Goal: Task Accomplishment & Management: Manage account settings

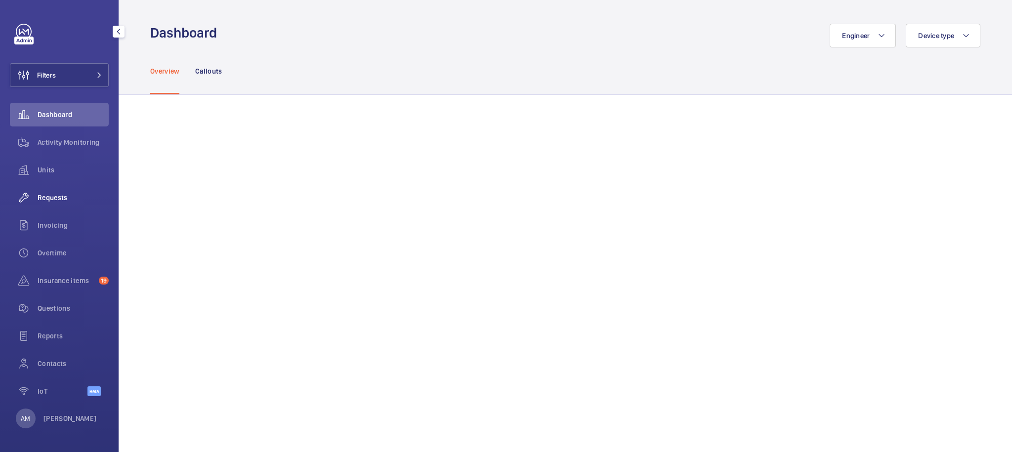
click at [65, 196] on span "Requests" at bounding box center [73, 198] width 71 height 10
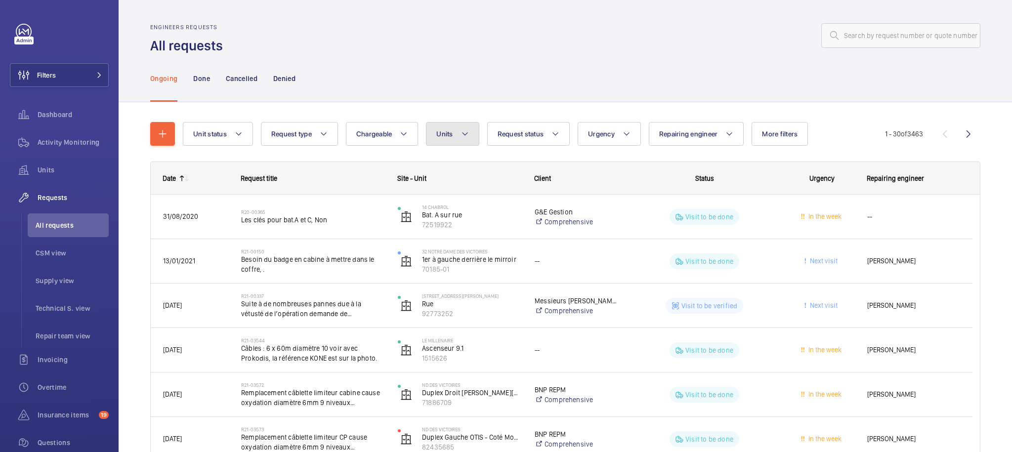
click at [447, 135] on span "Units" at bounding box center [444, 134] width 16 height 8
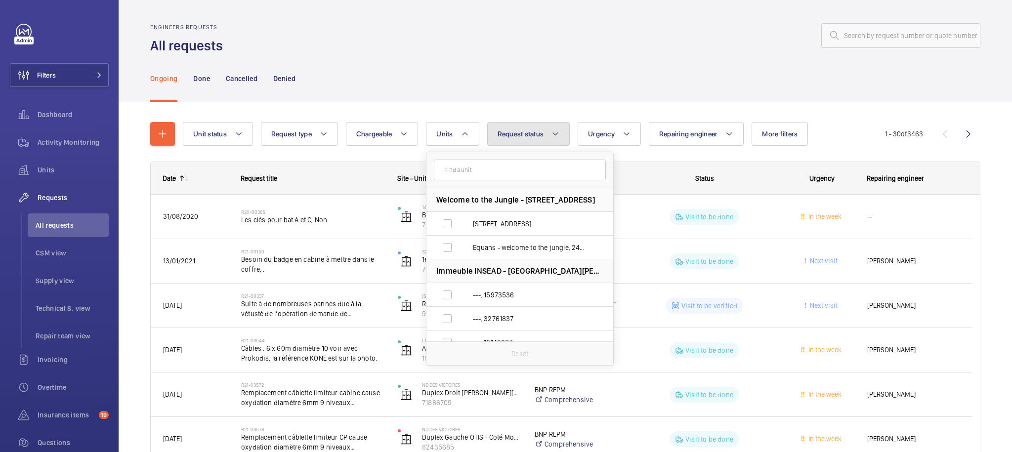
click at [519, 135] on span "Request status" at bounding box center [520, 134] width 46 height 8
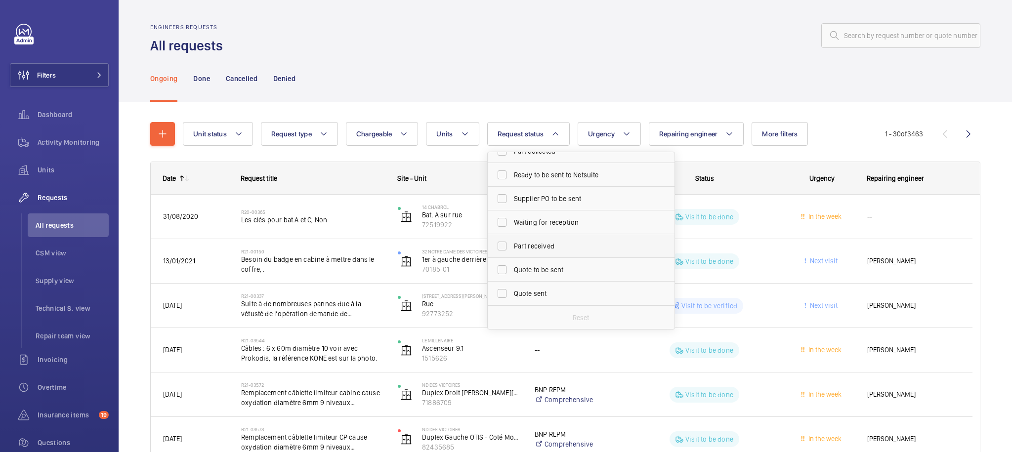
scroll to position [68, 0]
click at [553, 240] on span "Part received" at bounding box center [582, 238] width 136 height 10
click at [512, 240] on input "Part received" at bounding box center [502, 238] width 20 height 20
checkbox input "true"
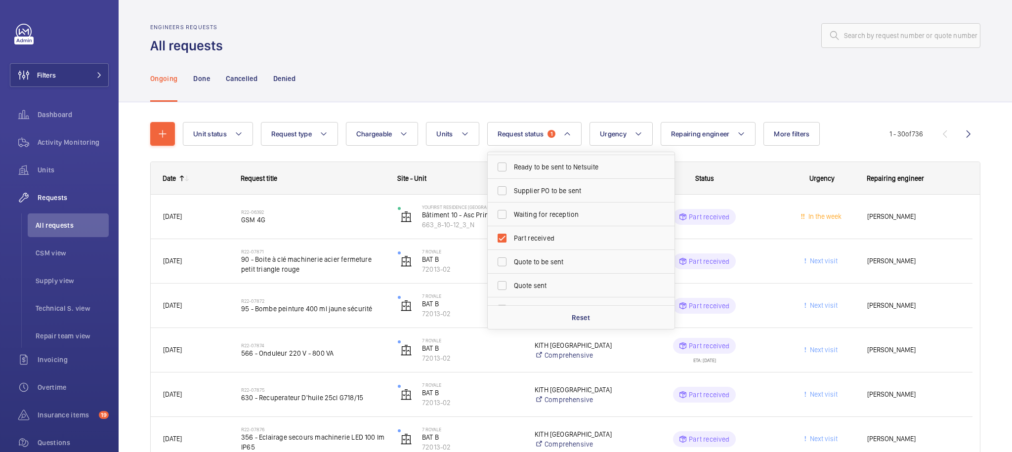
click at [805, 57] on div "Ongoing Done Cancelled Denied" at bounding box center [565, 78] width 830 height 47
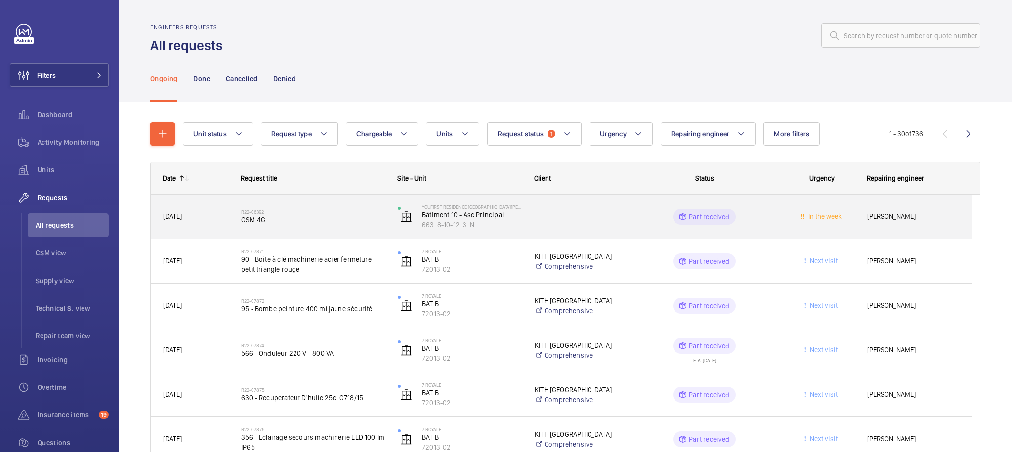
click at [796, 222] on span "In the week" at bounding box center [821, 216] width 65 height 11
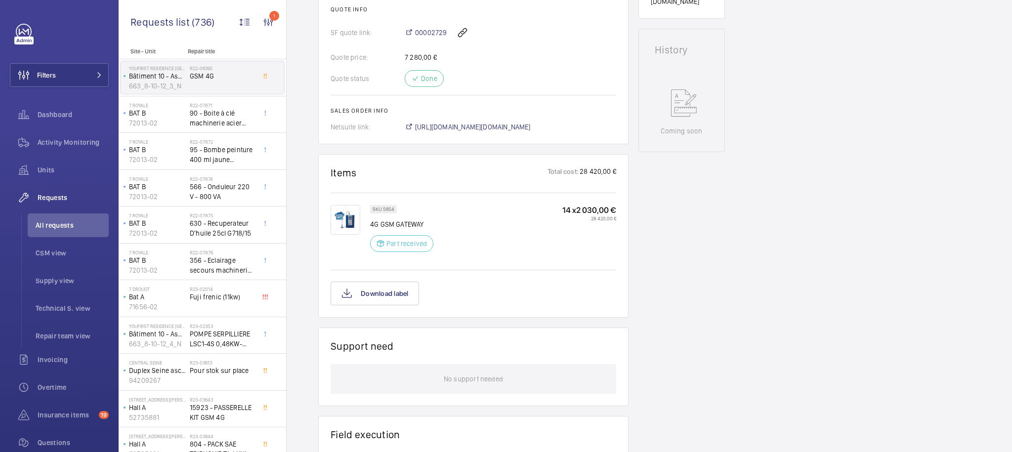
scroll to position [501, 0]
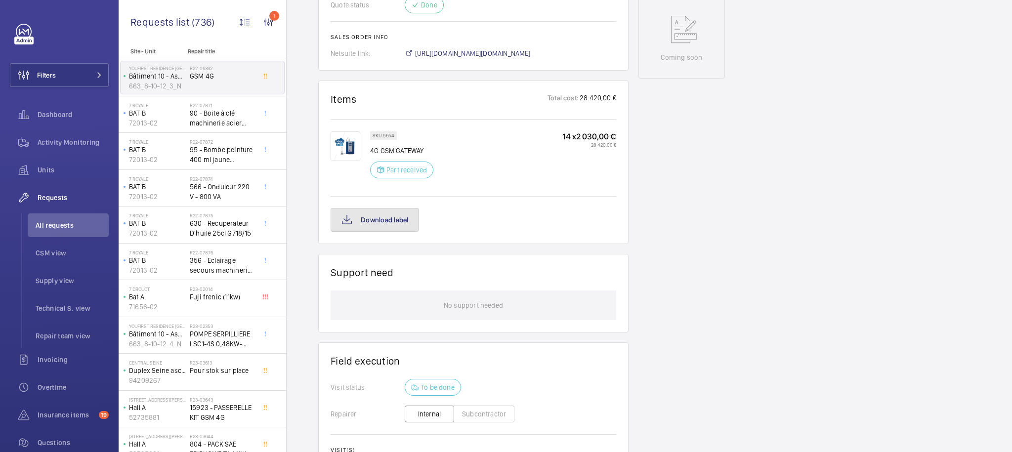
click at [397, 223] on button "Download label" at bounding box center [374, 220] width 88 height 24
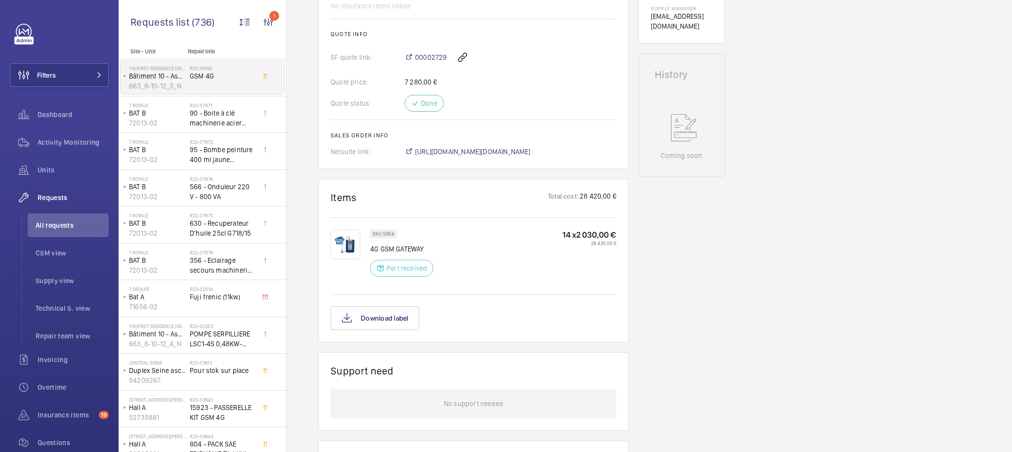
scroll to position [391, 0]
